Goal: Task Accomplishment & Management: Manage account settings

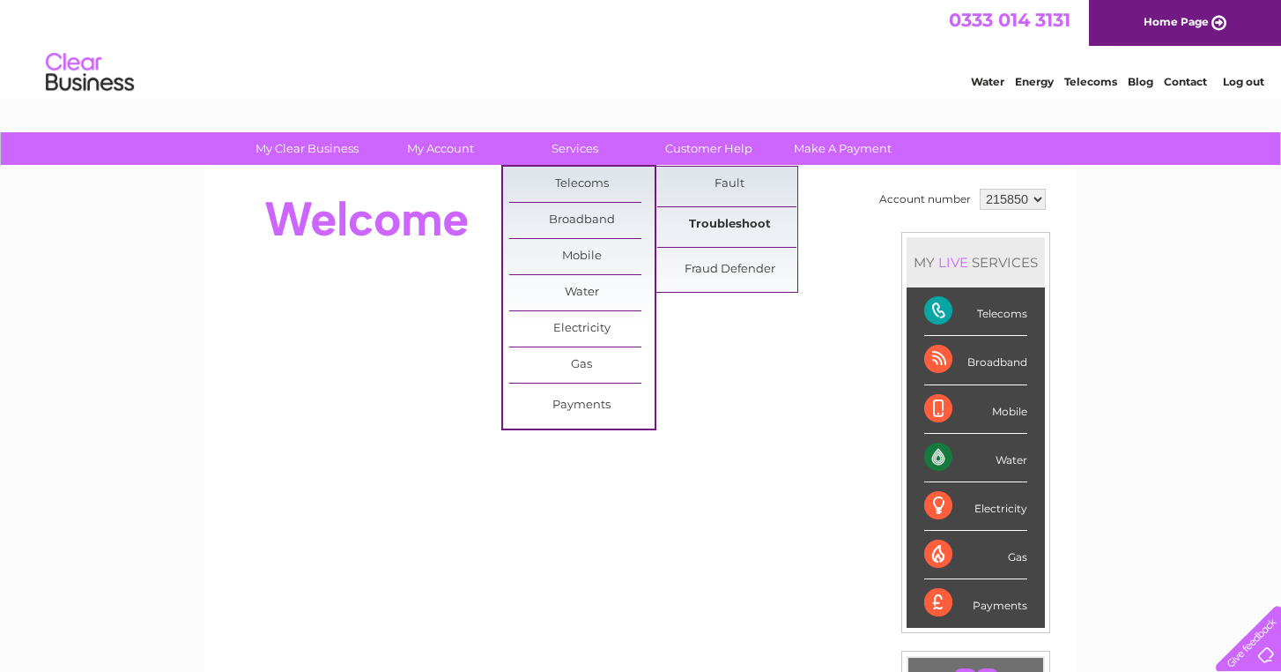
click at [723, 220] on link "Troubleshoot" at bounding box center [729, 224] width 145 height 35
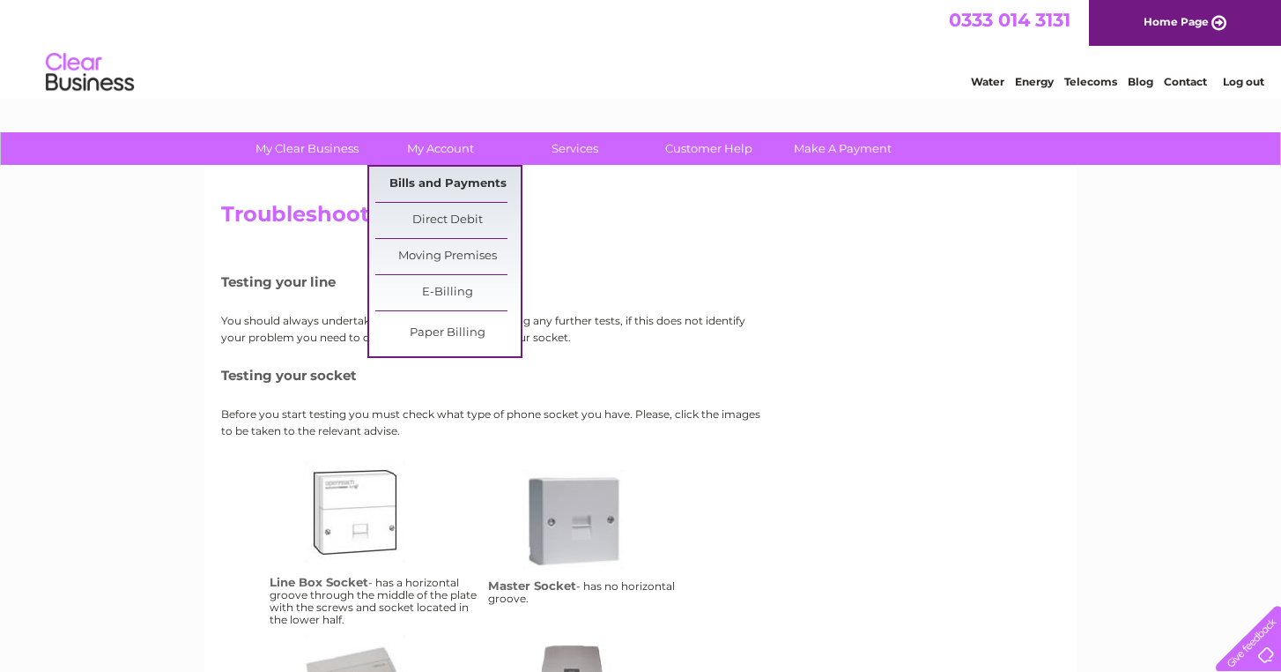
click at [449, 181] on link "Bills and Payments" at bounding box center [447, 184] width 145 height 35
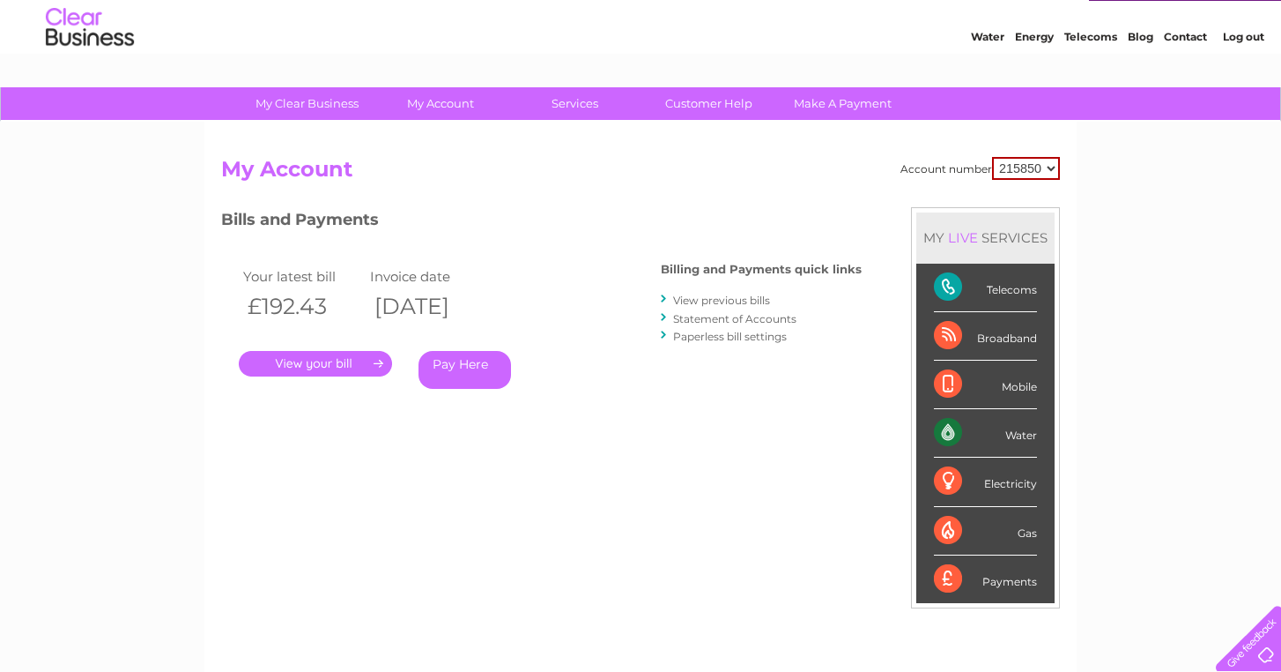
scroll to position [44, 0]
click at [360, 363] on link "." at bounding box center [315, 365] width 153 height 26
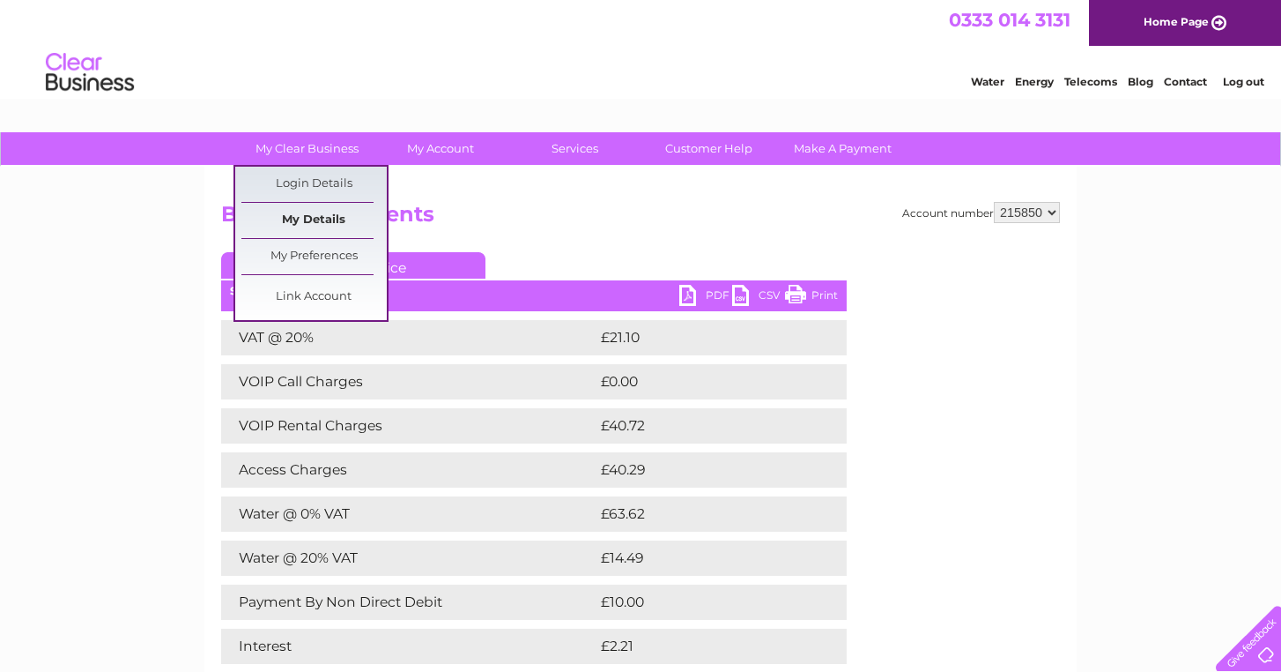
click at [313, 213] on link "My Details" at bounding box center [313, 220] width 145 height 35
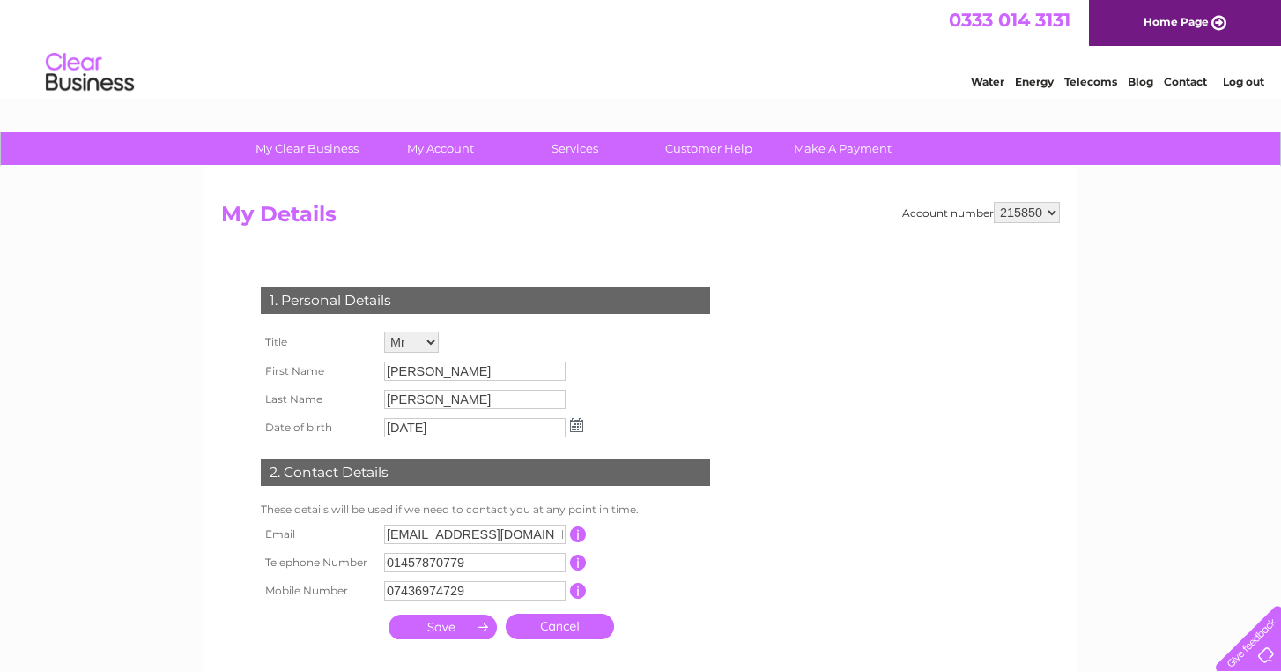
click at [725, 487] on div "1. Personal Details Title Mr Mrs Ms Miss Dr Rev Prof Other First Name [PERSON_N…" at bounding box center [489, 459] width 536 height 378
click at [490, 591] on input "07436974729" at bounding box center [475, 591] width 183 height 21
type input "07951099669"
click at [450, 639] on input "submit" at bounding box center [443, 628] width 108 height 25
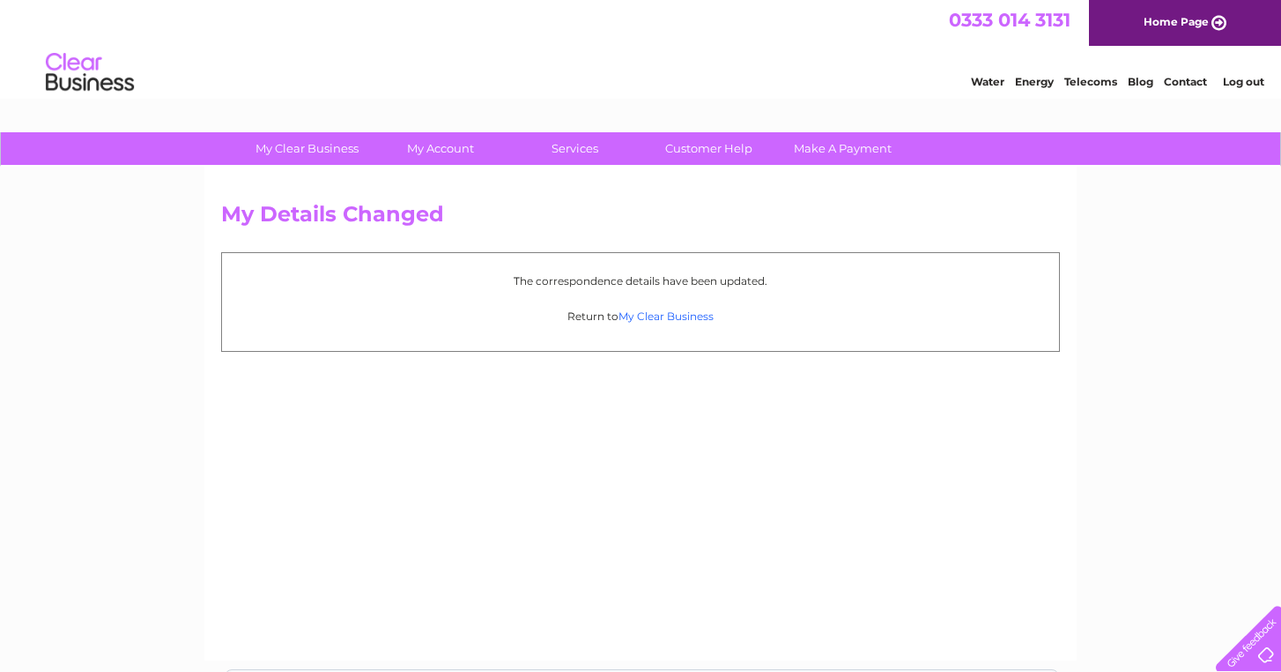
click at [665, 316] on link "My Clear Business" at bounding box center [666, 315] width 95 height 13
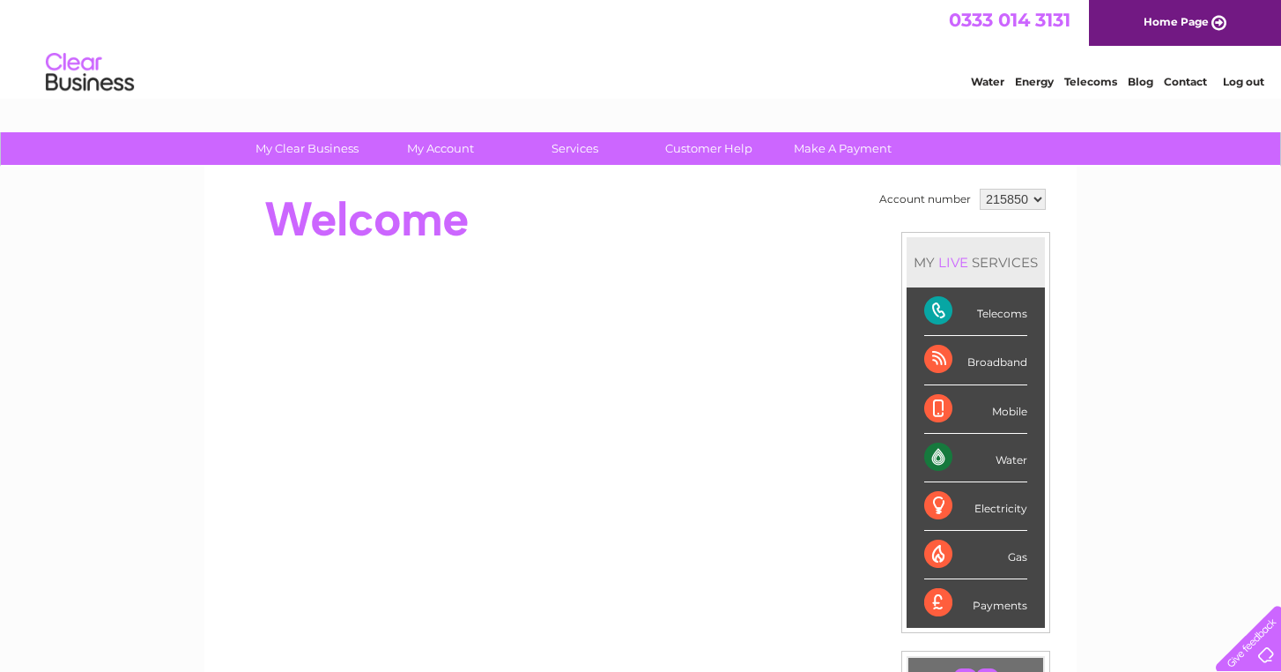
click at [951, 316] on div "Telecoms" at bounding box center [976, 311] width 103 height 48
click at [957, 262] on div "LIVE" at bounding box center [953, 262] width 37 height 17
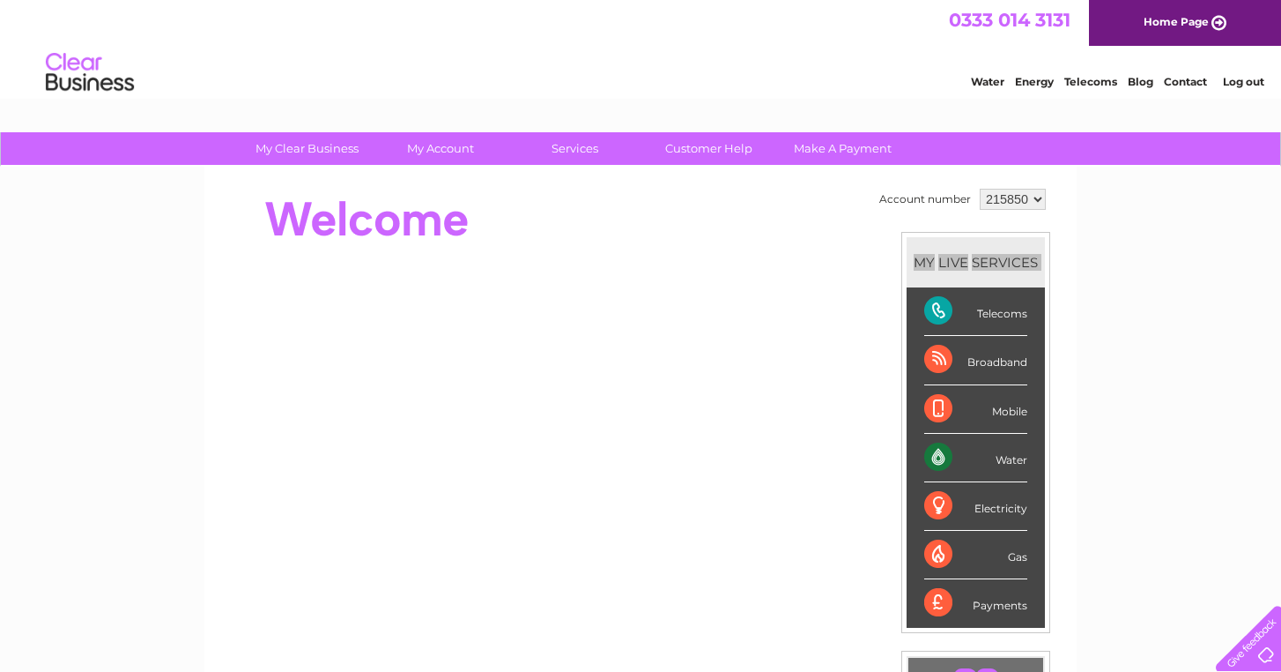
click at [524, 76] on div "Water Energy Telecoms Blog Contact Log out" at bounding box center [640, 74] width 1281 height 57
click at [941, 307] on div "Telecoms" at bounding box center [976, 311] width 103 height 48
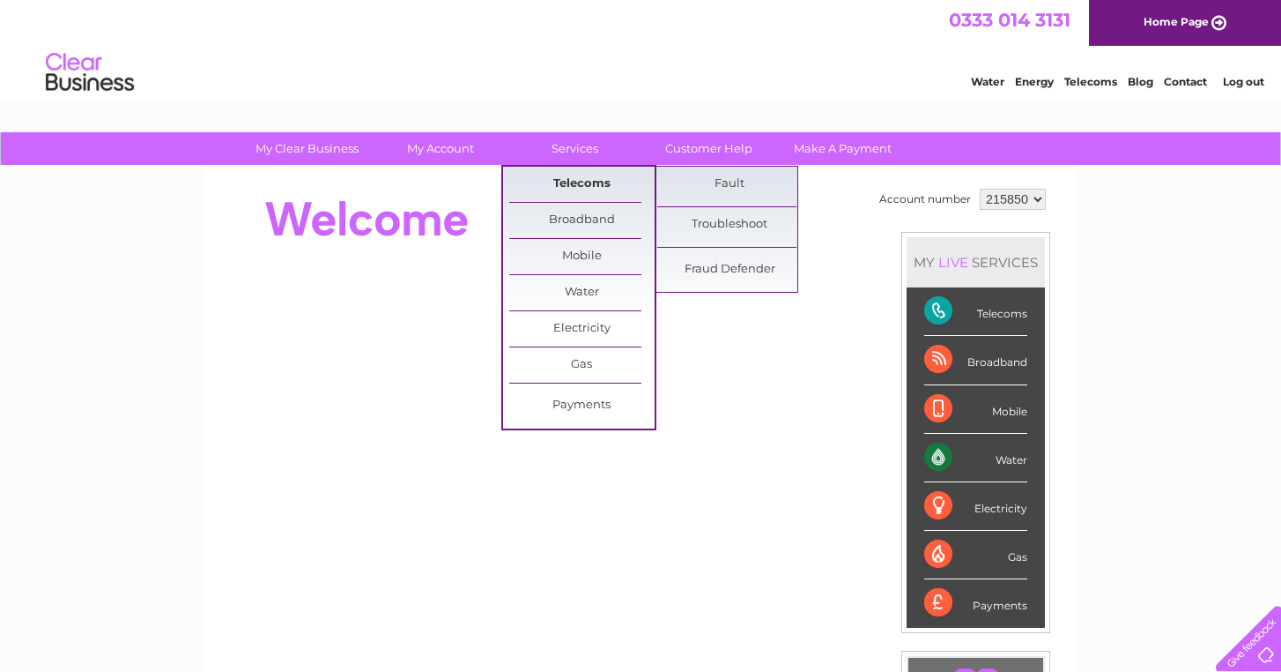
click at [591, 182] on link "Telecoms" at bounding box center [581, 184] width 145 height 35
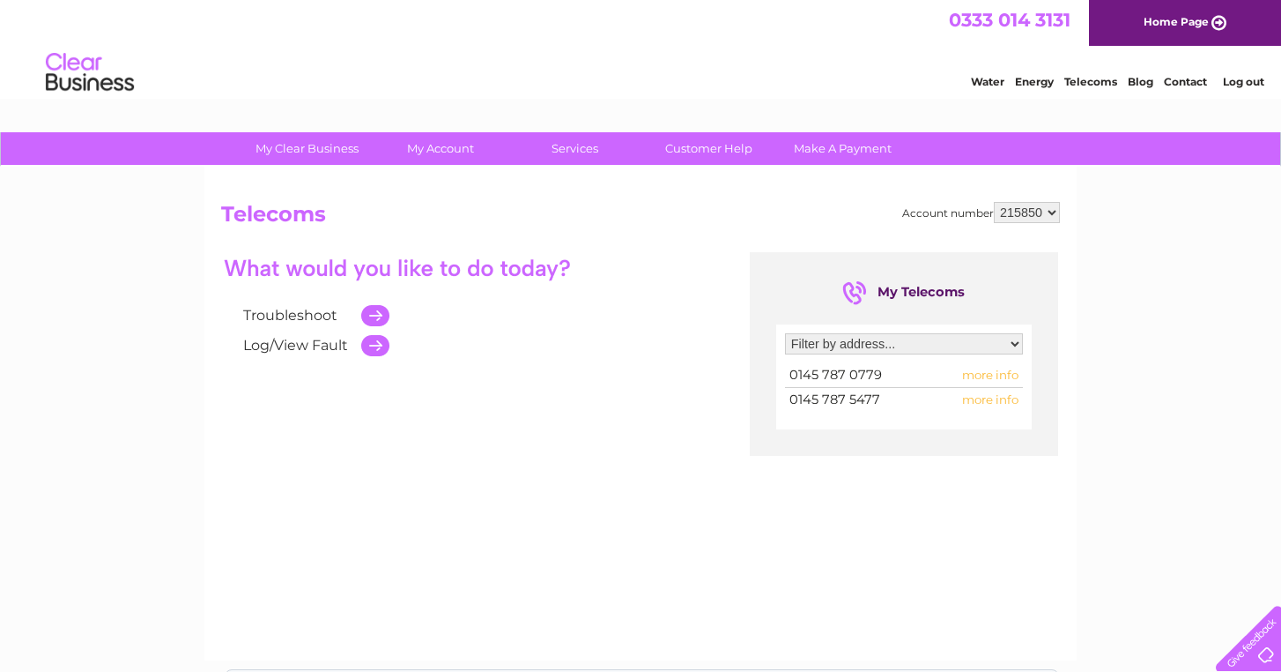
click at [990, 374] on span "more info" at bounding box center [990, 375] width 56 height 14
click at [995, 370] on span "more info" at bounding box center [990, 375] width 56 height 14
click at [1009, 374] on span "more info" at bounding box center [990, 375] width 56 height 14
click at [1012, 373] on span "more info" at bounding box center [990, 375] width 56 height 14
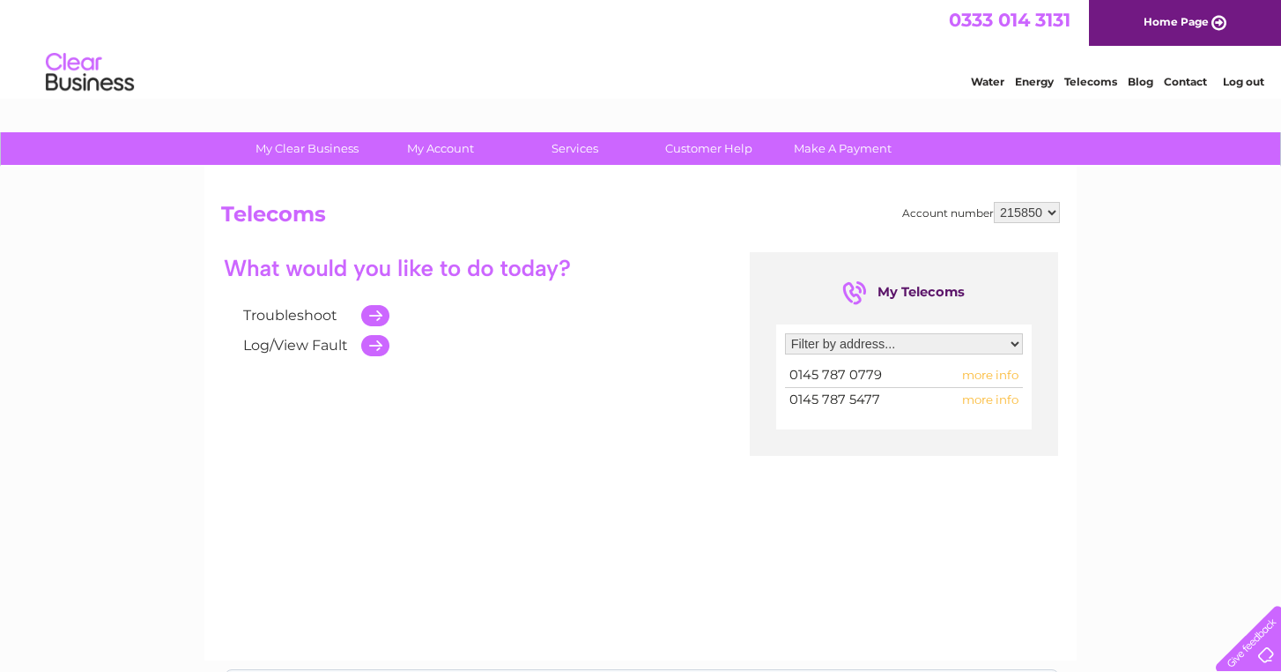
click at [976, 396] on span "more info" at bounding box center [990, 399] width 56 height 14
click at [834, 394] on span "0145 787 5477" at bounding box center [835, 399] width 91 height 16
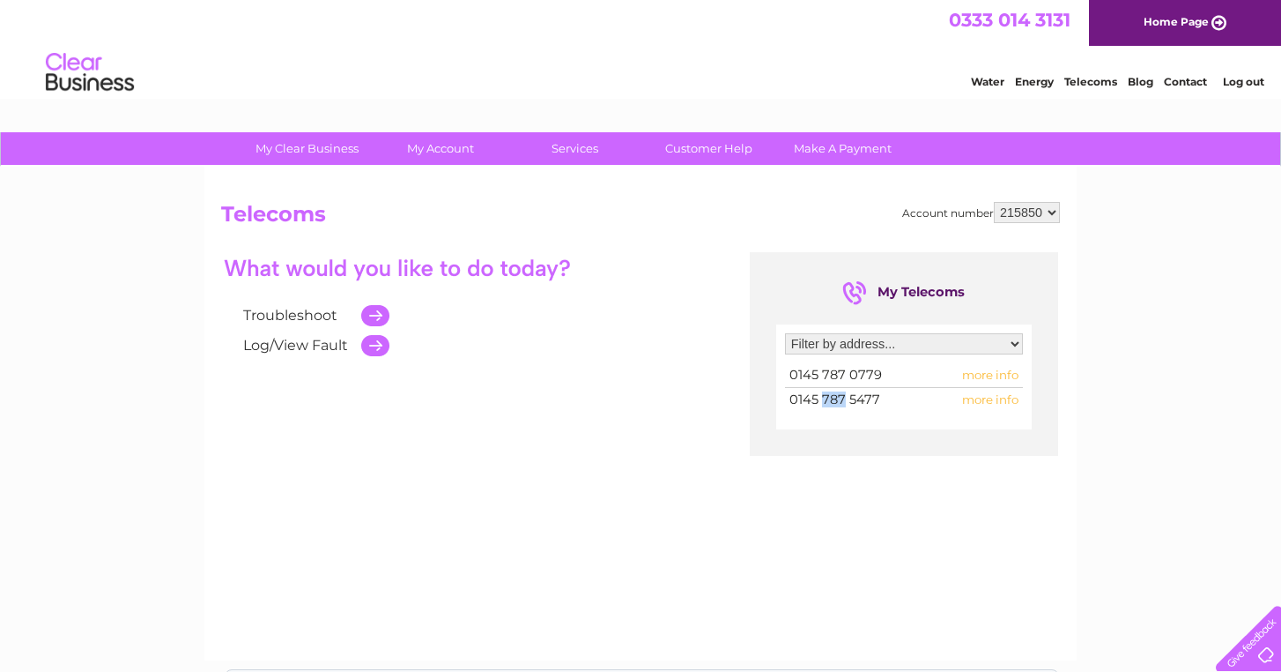
click at [834, 394] on span "0145 787 5477" at bounding box center [835, 399] width 91 height 16
click at [856, 375] on span "0145 787 0779" at bounding box center [836, 375] width 93 height 16
click at [815, 379] on span "0145 787 0779" at bounding box center [836, 375] width 93 height 16
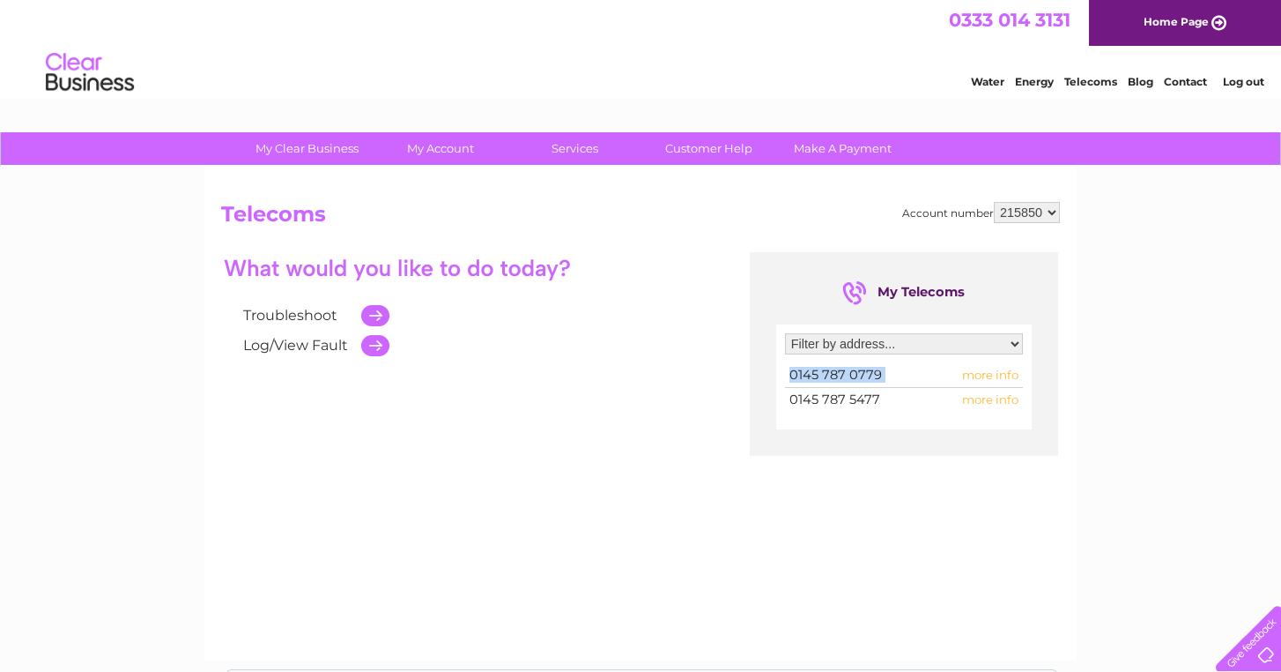
click at [815, 379] on span "0145 787 0779" at bounding box center [836, 375] width 93 height 16
click at [1011, 370] on span "more info" at bounding box center [990, 375] width 56 height 14
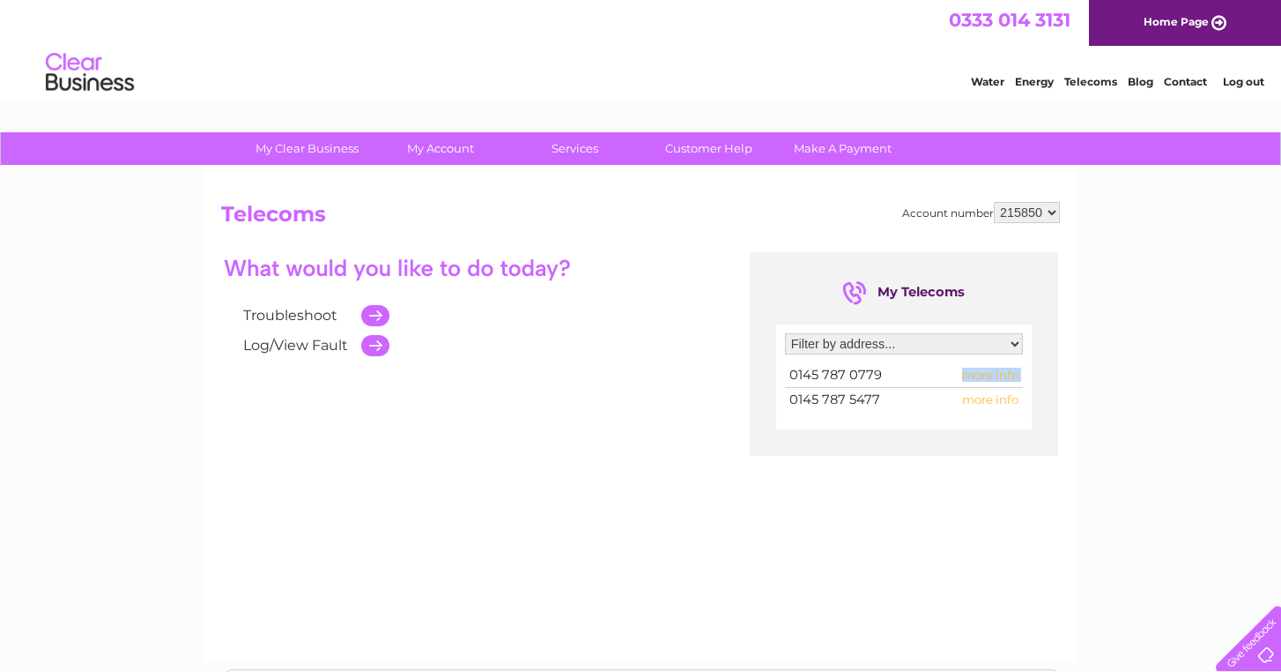
click at [1011, 370] on span "more info" at bounding box center [990, 375] width 56 height 14
click at [367, 346] on td at bounding box center [371, 346] width 37 height 30
click at [379, 345] on td at bounding box center [371, 346] width 37 height 30
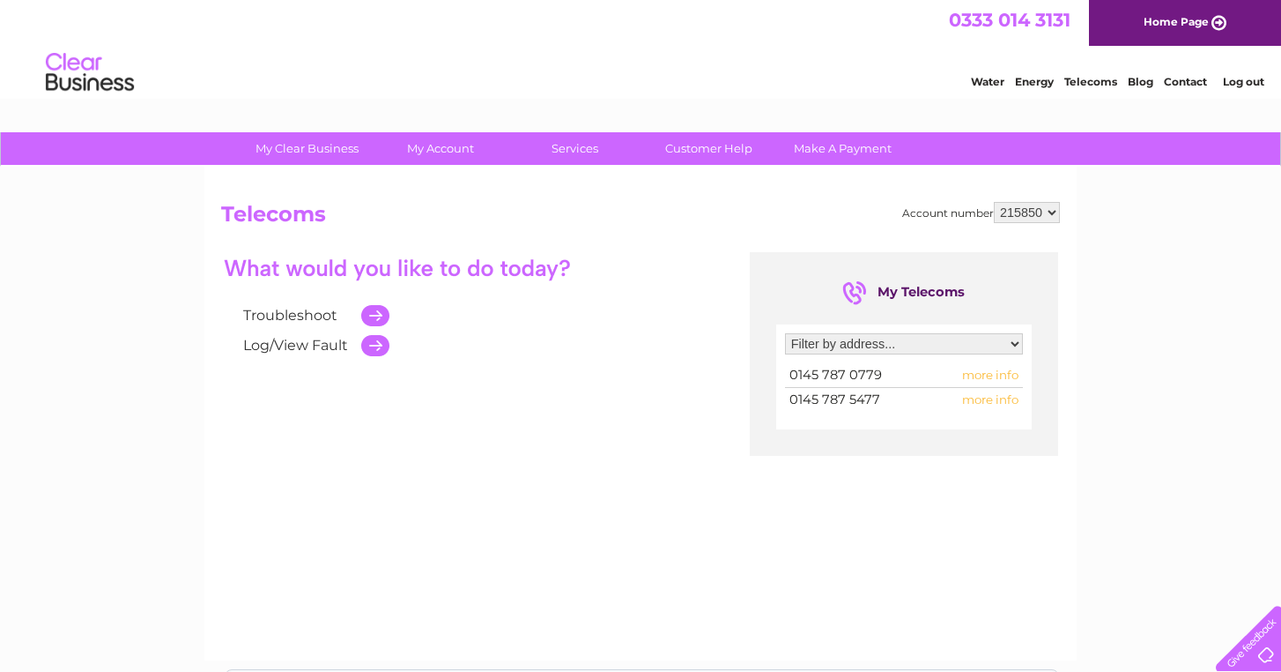
click at [379, 345] on td at bounding box center [371, 346] width 37 height 30
click at [311, 347] on link "Log/View Fault" at bounding box center [295, 345] width 105 height 17
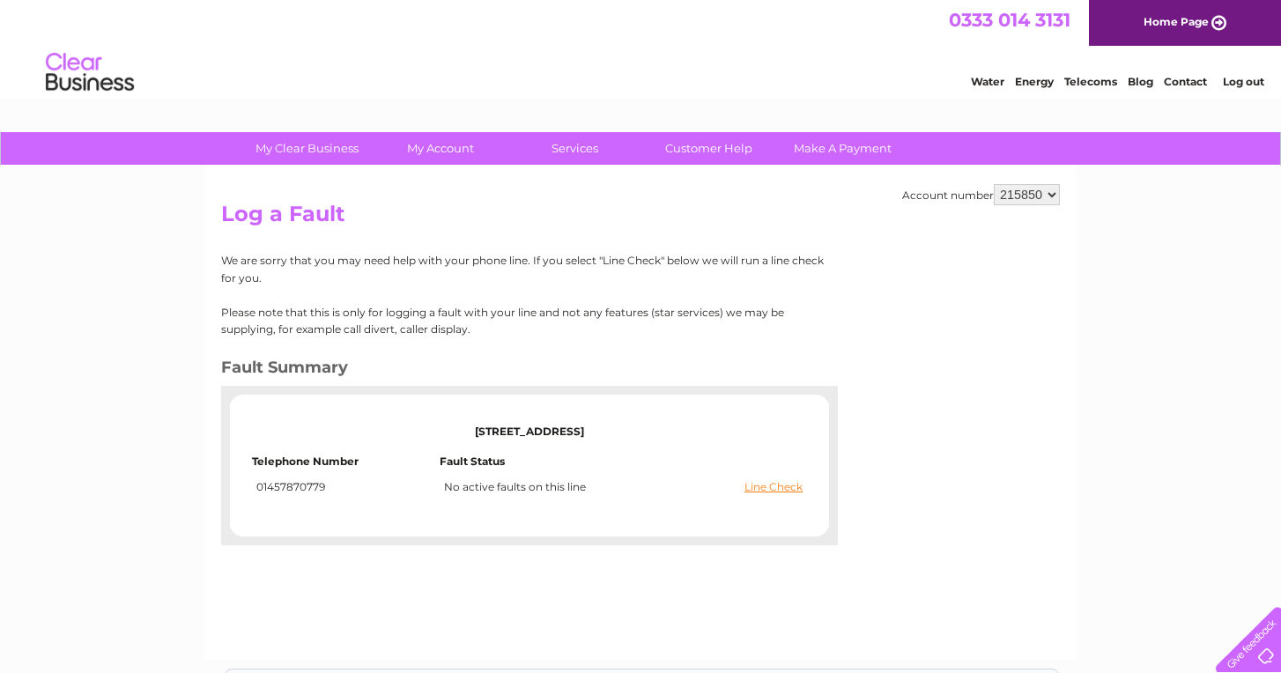
drag, startPoint x: 1081, startPoint y: 6, endPoint x: 647, endPoint y: 298, distance: 522.6
click at [647, 298] on div "We are sorry that you may need help with your phone line. If you select "Line C…" at bounding box center [523, 398] width 604 height 293
